Goal: Find specific page/section: Locate a particular part of the current website

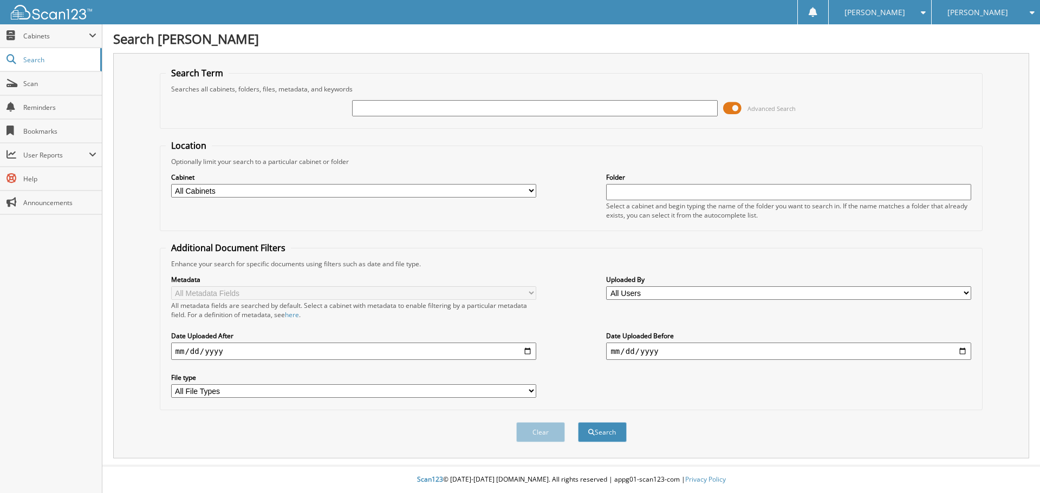
click at [399, 105] on input "text" at bounding box center [534, 108] width 365 height 16
type input "32314"
click at [288, 192] on select "All Cabinets ACCOUNTS PAYABLE AM SERVICE CAR DEALS FCTP AGREEMENTS PARTS SERVIC…" at bounding box center [353, 191] width 365 height 14
select select "21275"
click at [171, 184] on select "All Cabinets ACCOUNTS PAYABLE AM SERVICE CAR DEALS FCTP AGREEMENTS PARTS SERVIC…" at bounding box center [353, 191] width 365 height 14
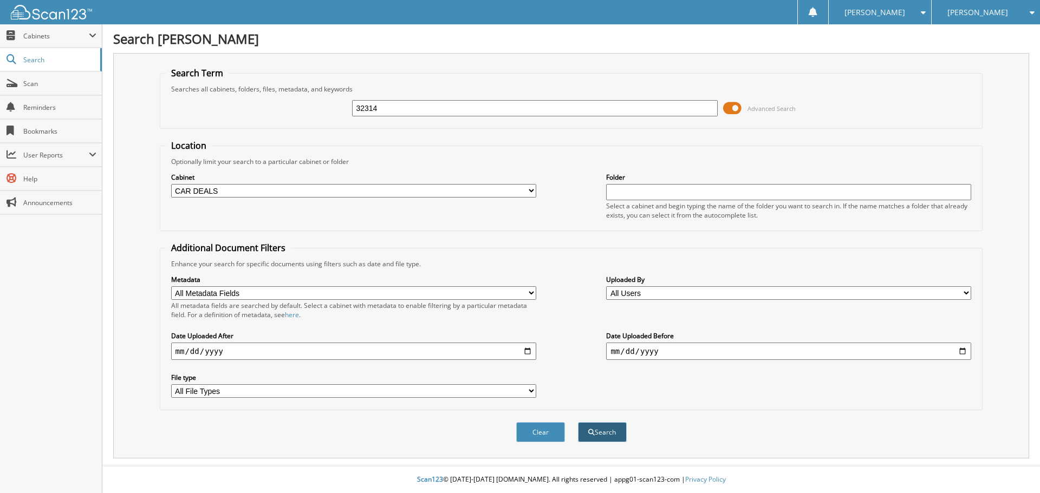
click at [597, 433] on button "Search" at bounding box center [602, 432] width 49 height 20
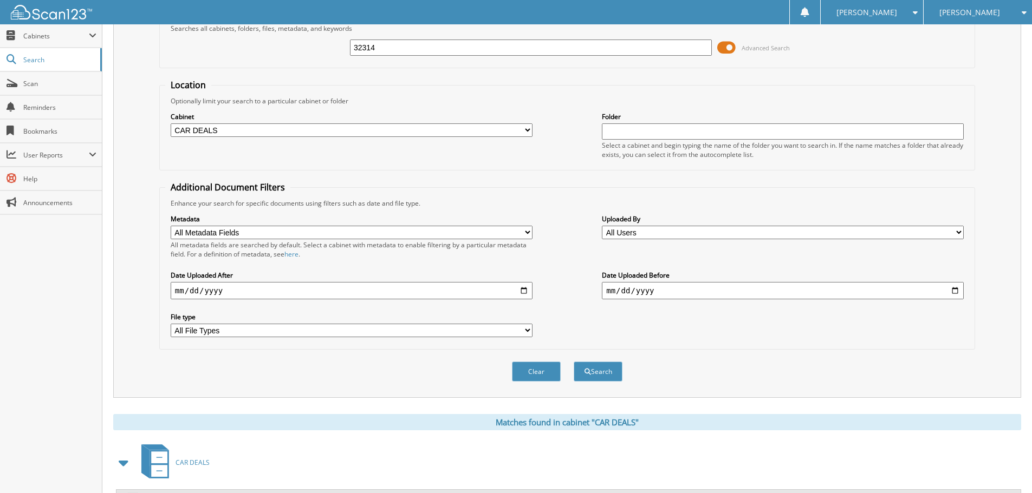
scroll to position [154, 0]
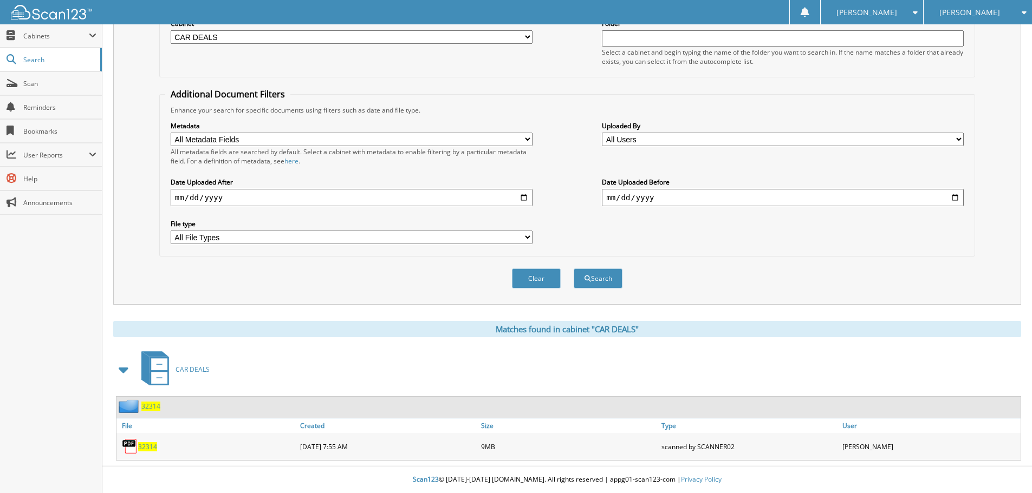
click at [148, 411] on div "32314" at bounding box center [138, 407] width 44 height 14
click at [148, 407] on span "32314" at bounding box center [150, 406] width 19 height 9
